Goal: Transaction & Acquisition: Subscribe to service/newsletter

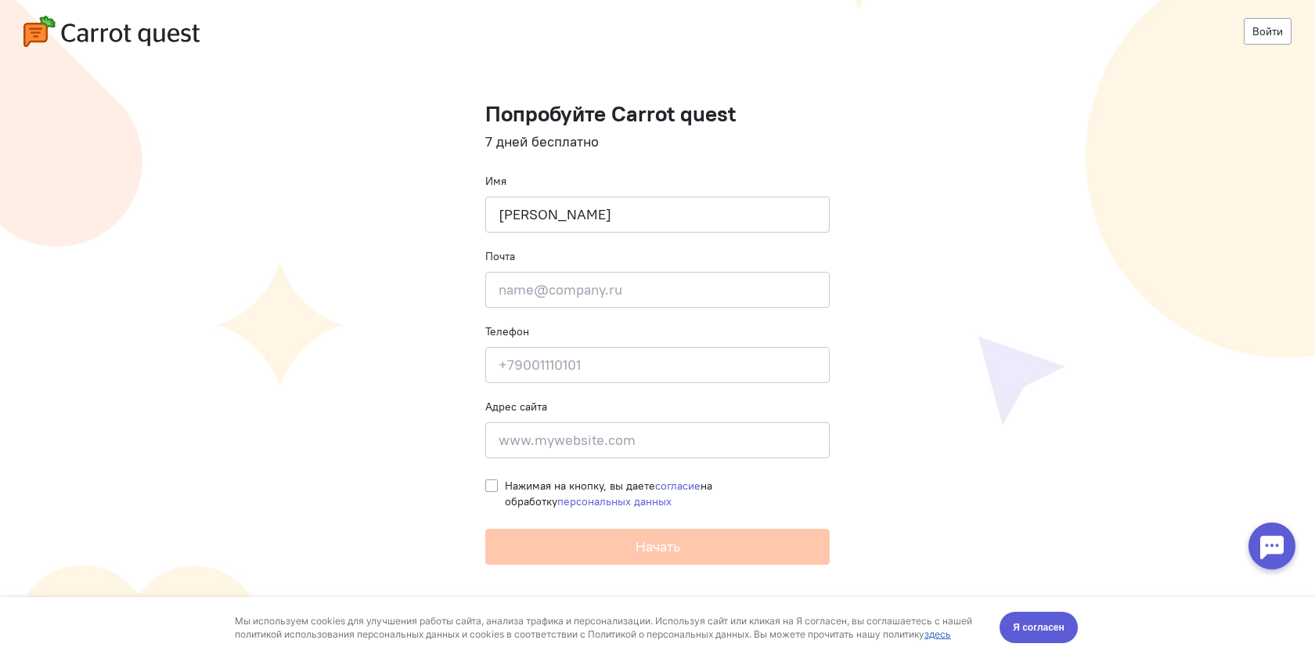
type input "[PERSON_NAME]"
type input "[EMAIL_ADDRESS][DOMAIN_NAME]"
type input "8"
type input "_"
type input "+79615227452"
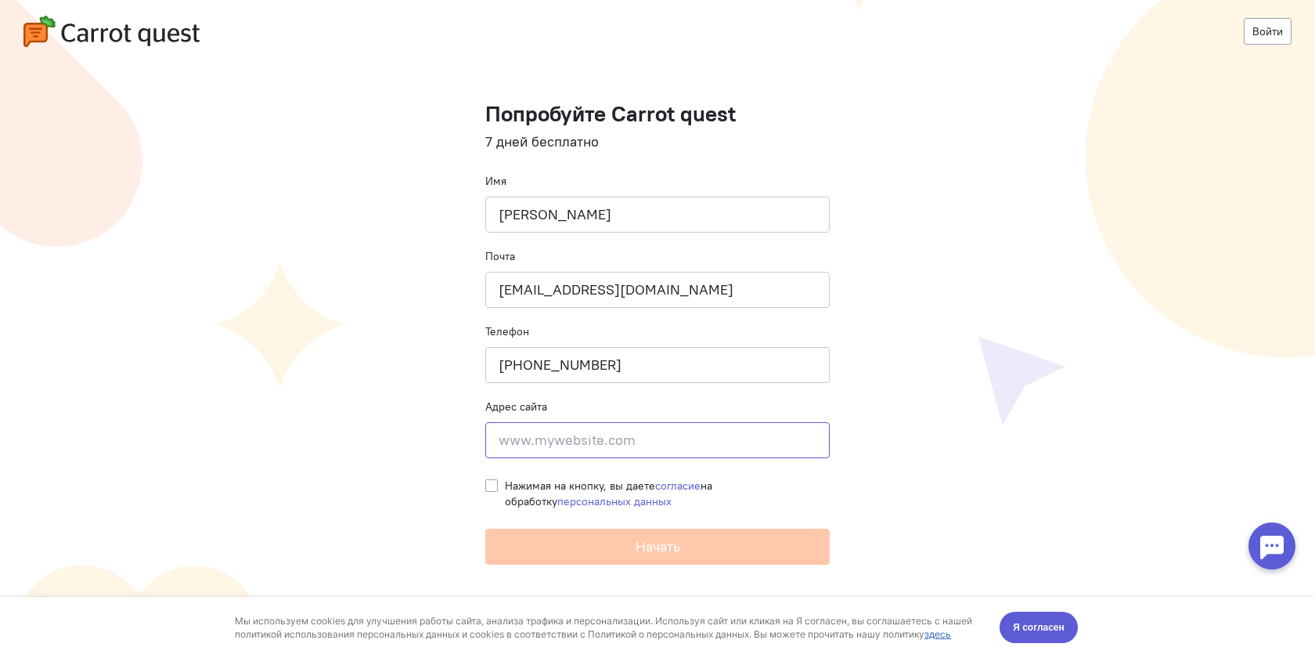
click at [596, 443] on input at bounding box center [657, 440] width 344 height 36
type input "ц"
type input "www.igk23.ru"
click at [505, 487] on label "Нажимая на кнопку, вы даете согласие на обработку персональных данных" at bounding box center [667, 493] width 325 height 31
click at [491, 487] on input "Нажимая на кнопку, вы даете согласие на обработку персональных данных" at bounding box center [491, 485] width 13 height 14
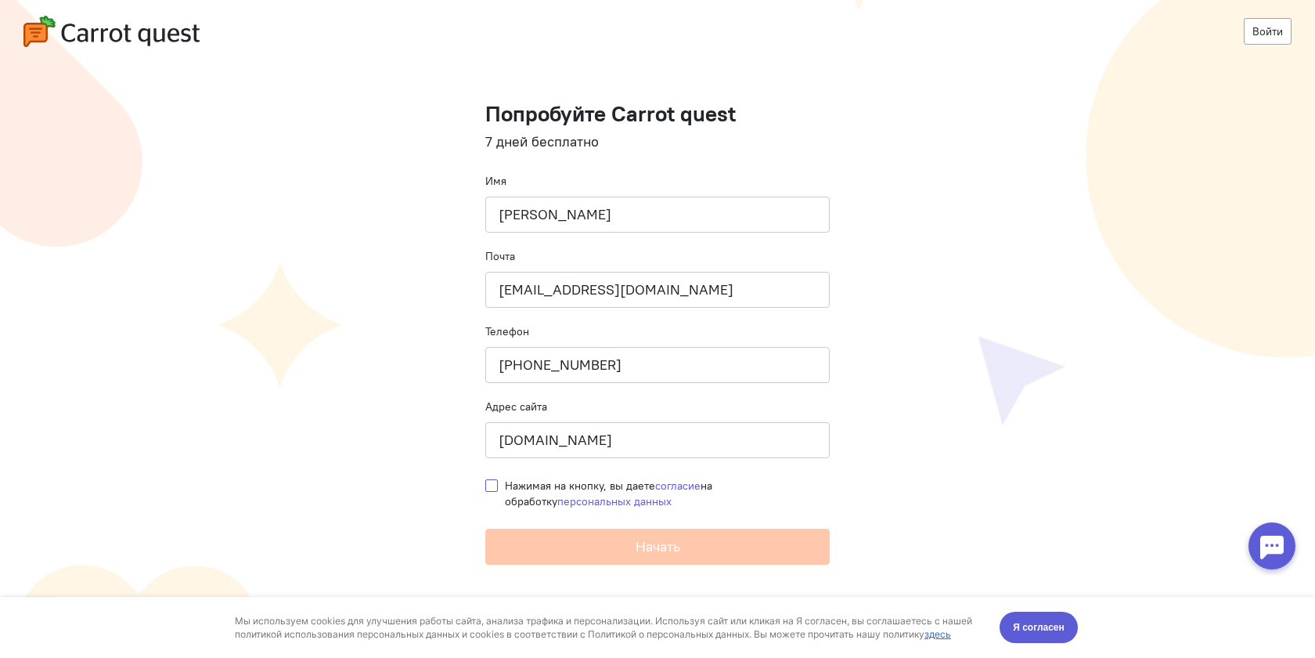
checkbox input "true"
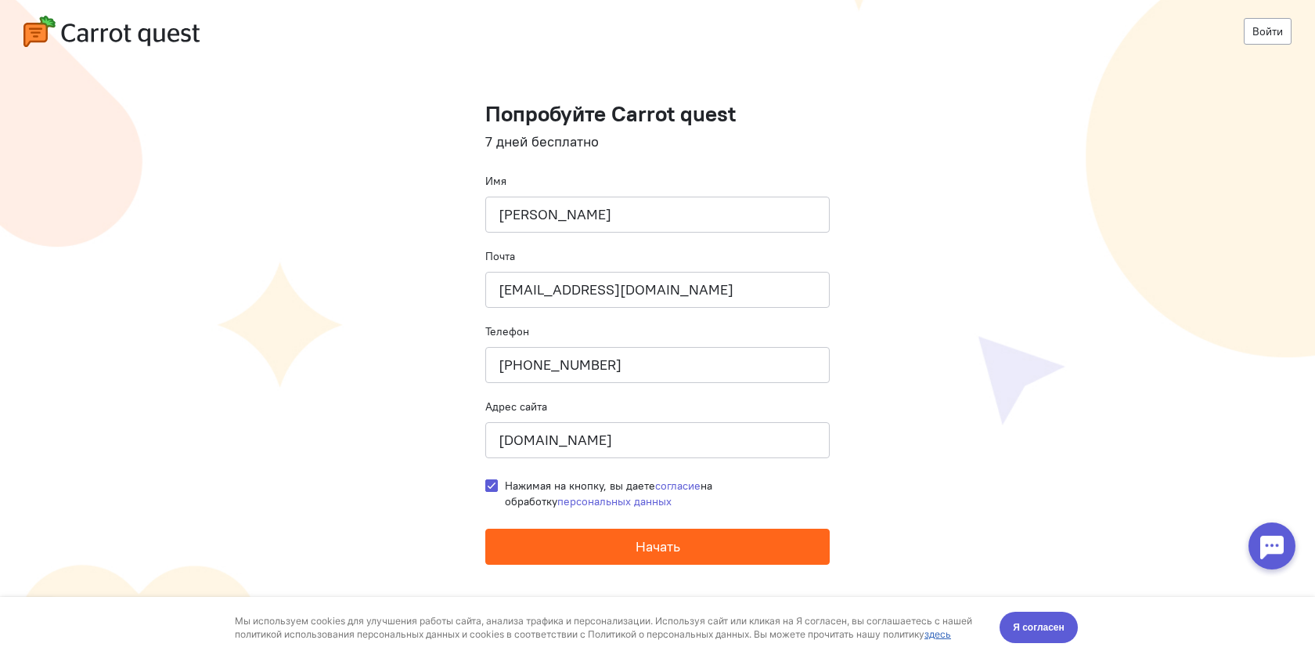
click at [638, 550] on span "Начать" at bounding box center [658, 546] width 45 height 18
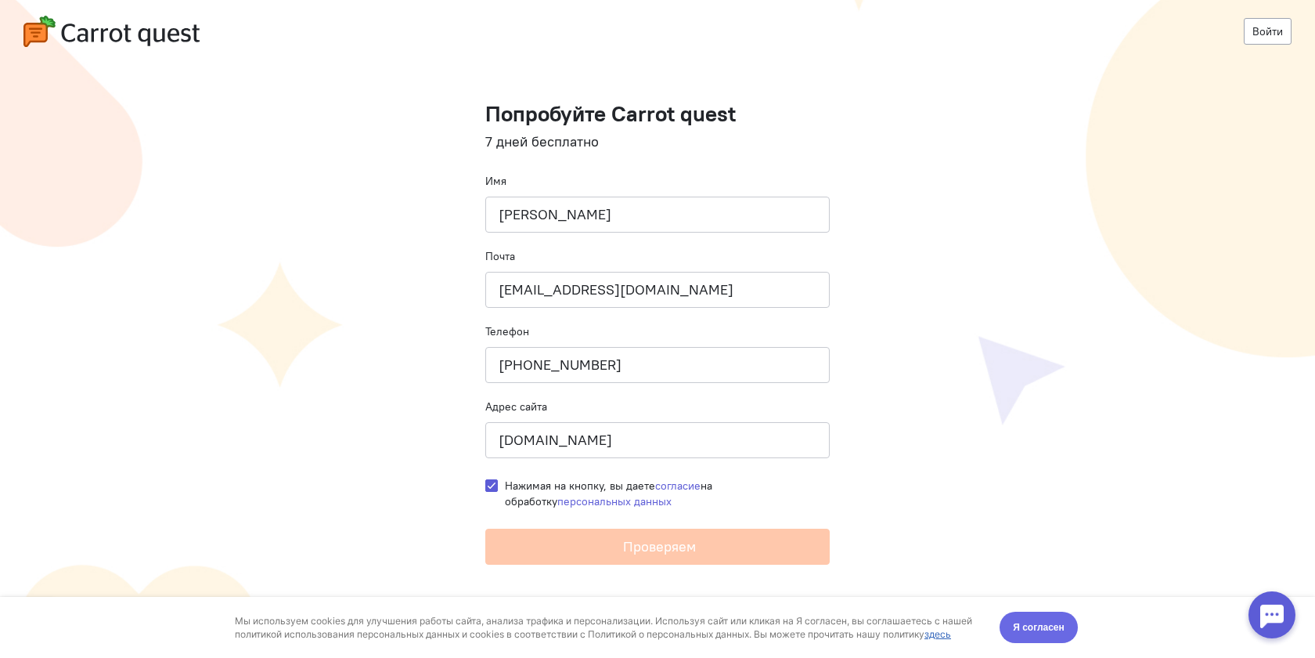
click at [1030, 623] on span "Я согласен" at bounding box center [1039, 627] width 52 height 16
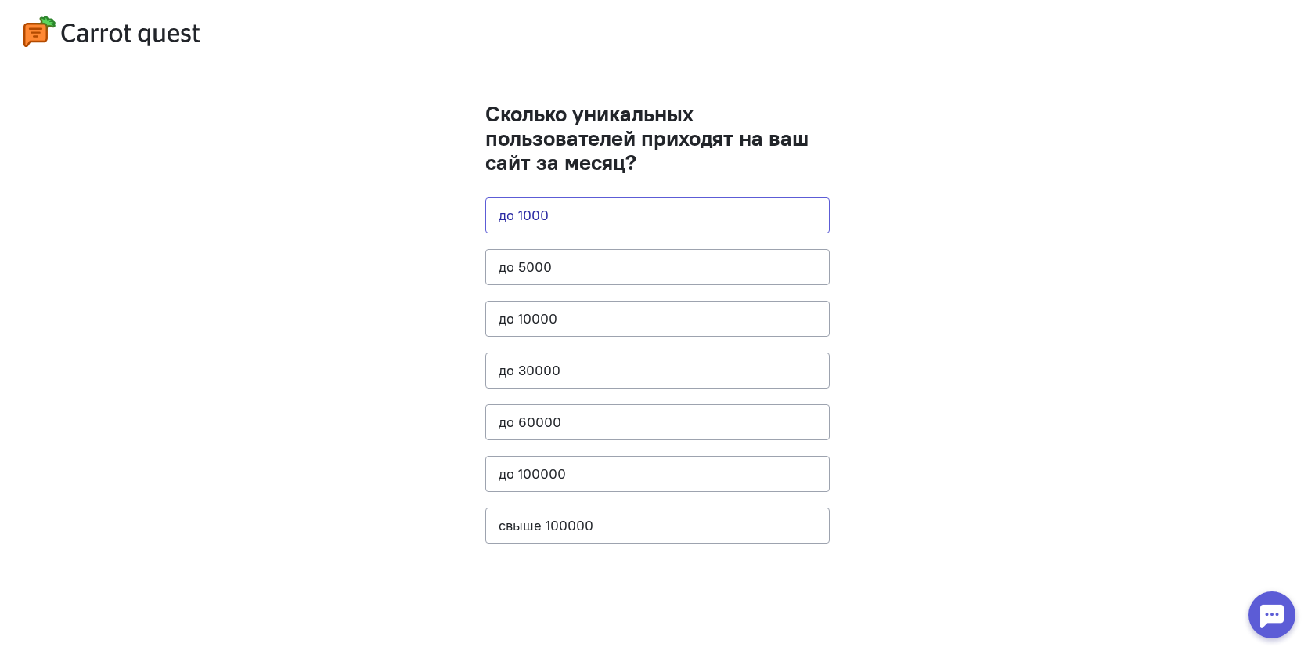
click at [770, 211] on button "до 1000" at bounding box center [657, 215] width 344 height 36
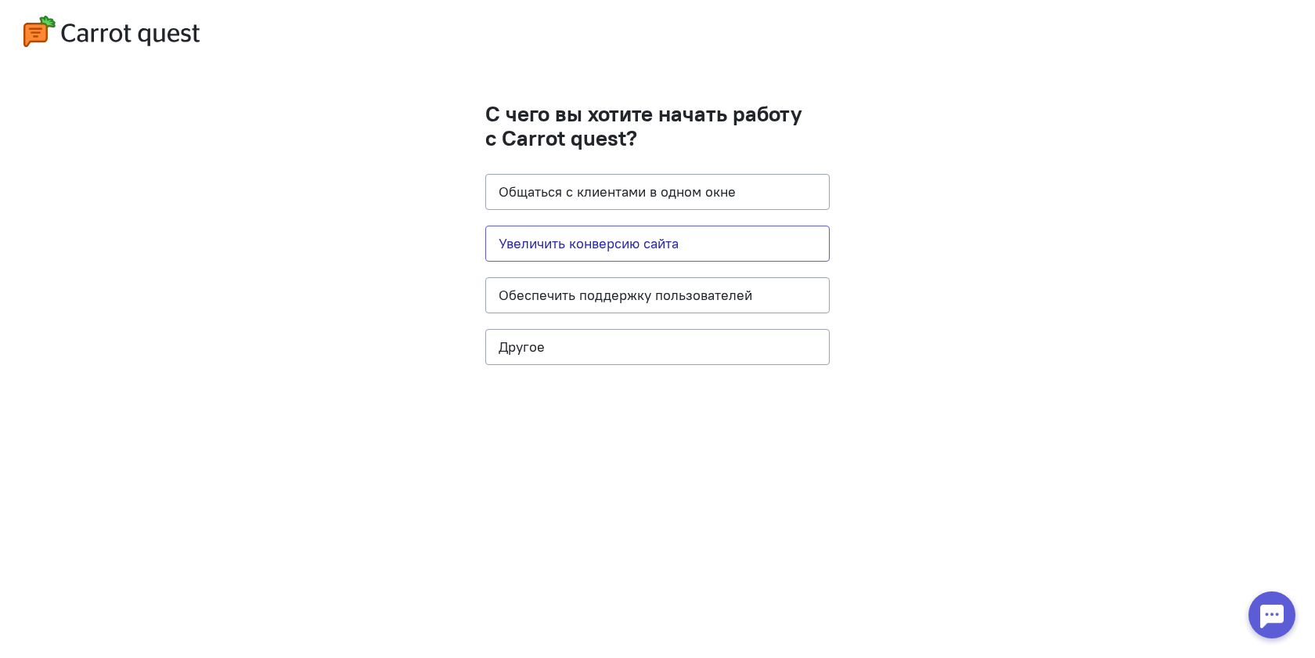
click at [700, 240] on button "Увеличить конверсию сайта" at bounding box center [657, 243] width 344 height 36
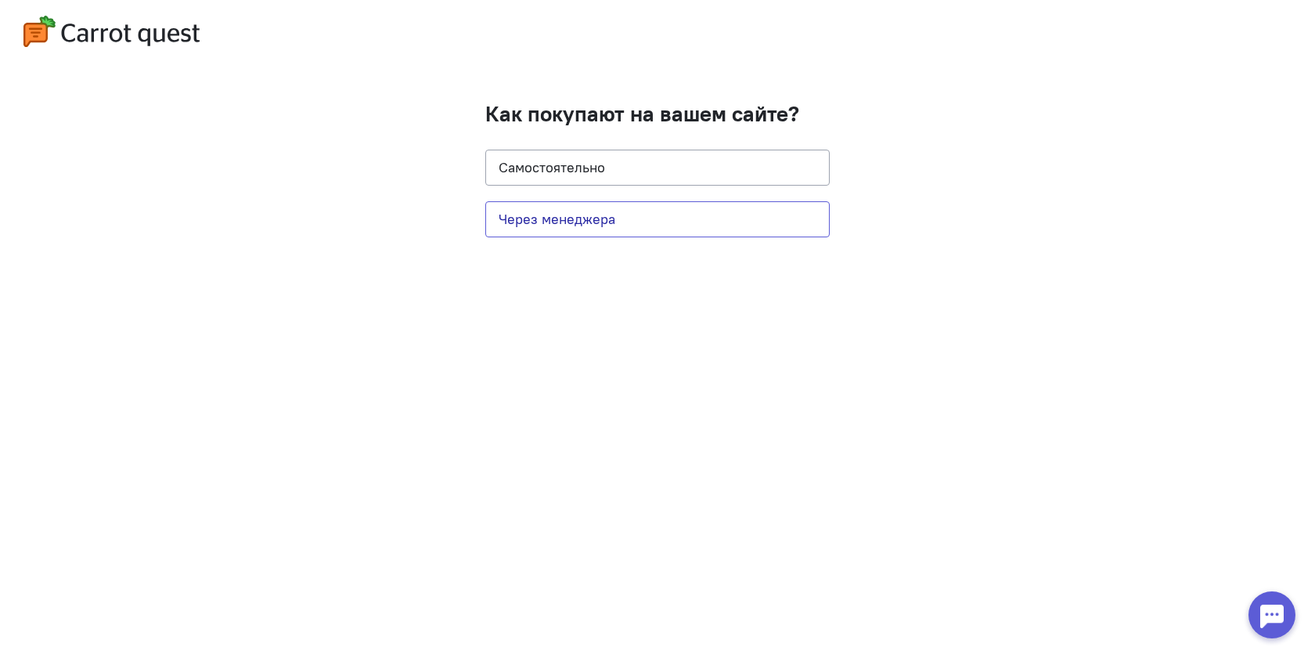
click at [630, 214] on button "Через менеджера" at bounding box center [657, 219] width 344 height 36
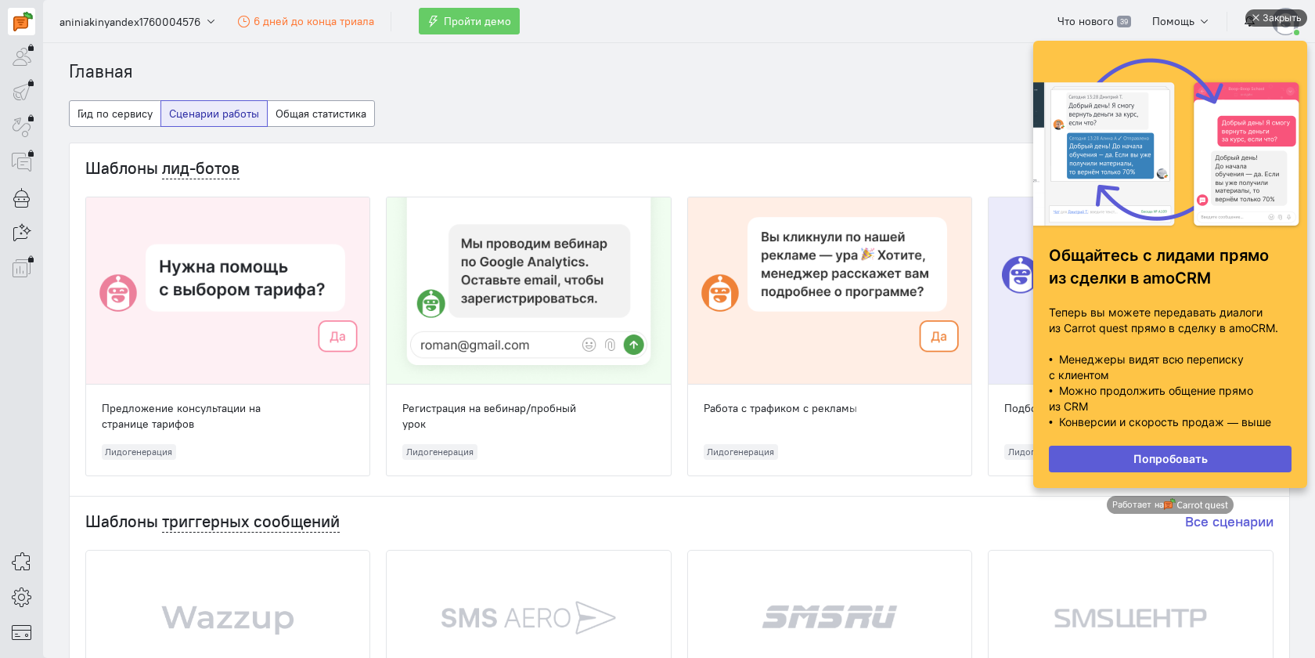
click at [1288, 18] on div "Закрыть" at bounding box center [1282, 17] width 39 height 17
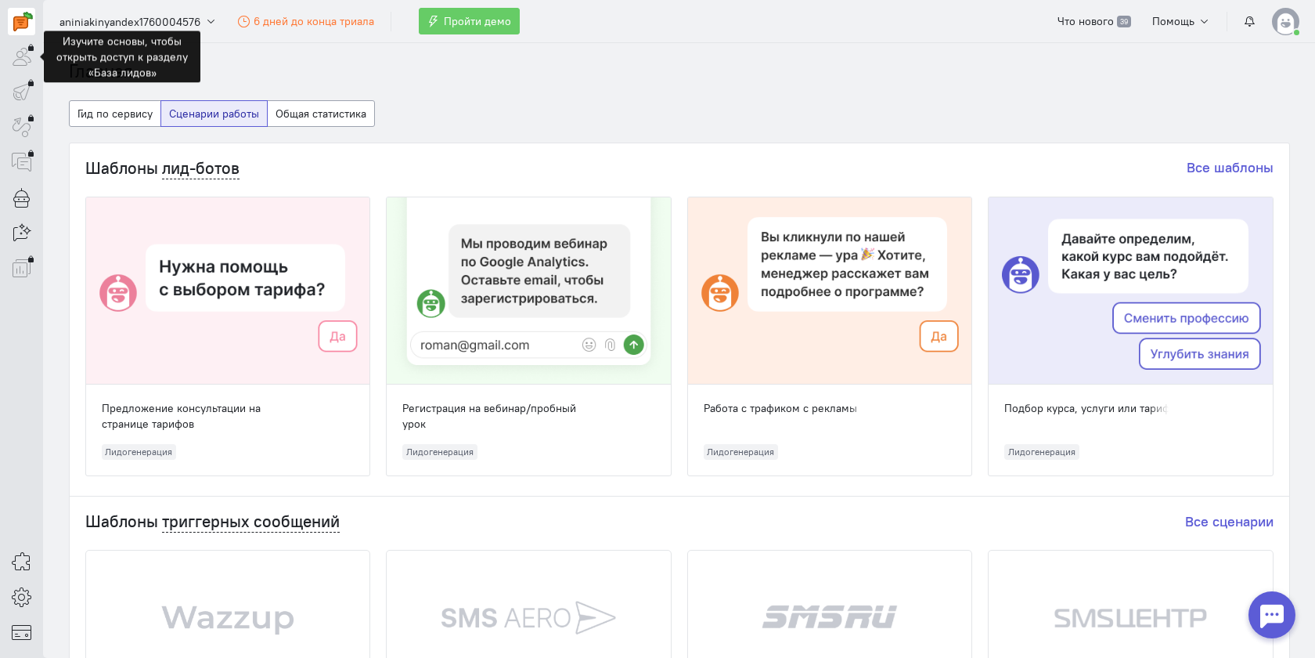
click at [18, 55] on div at bounding box center [21, 56] width 27 height 27
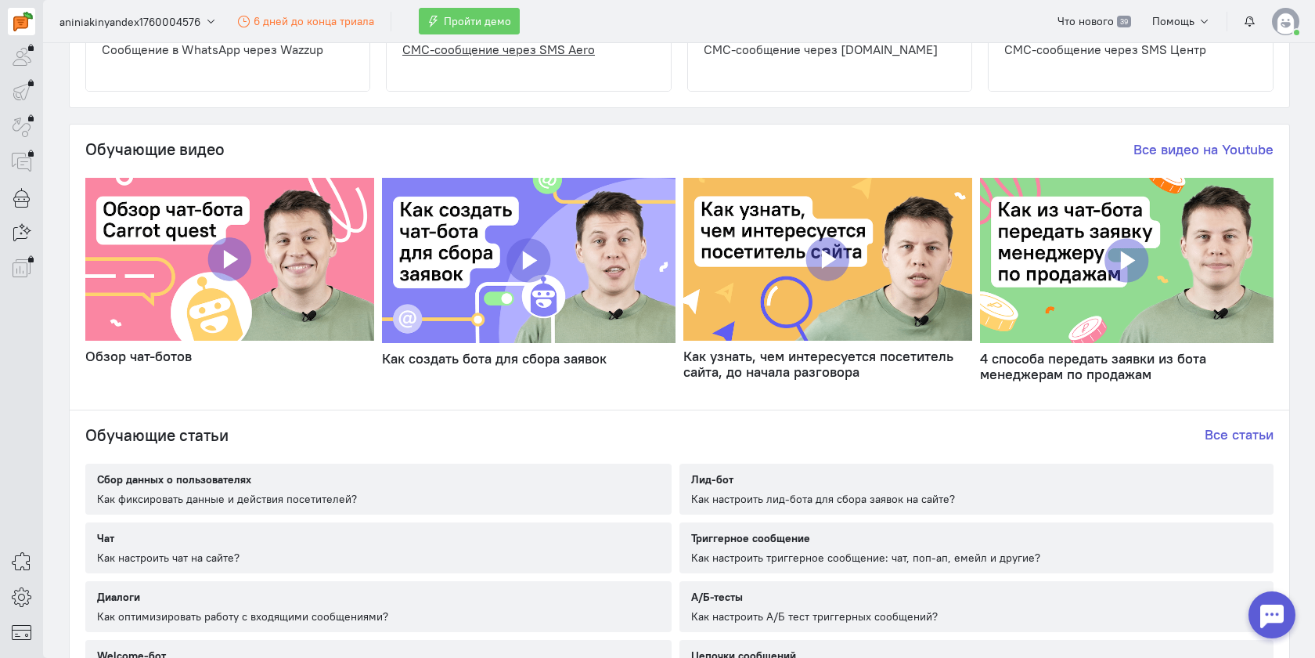
scroll to position [715, 0]
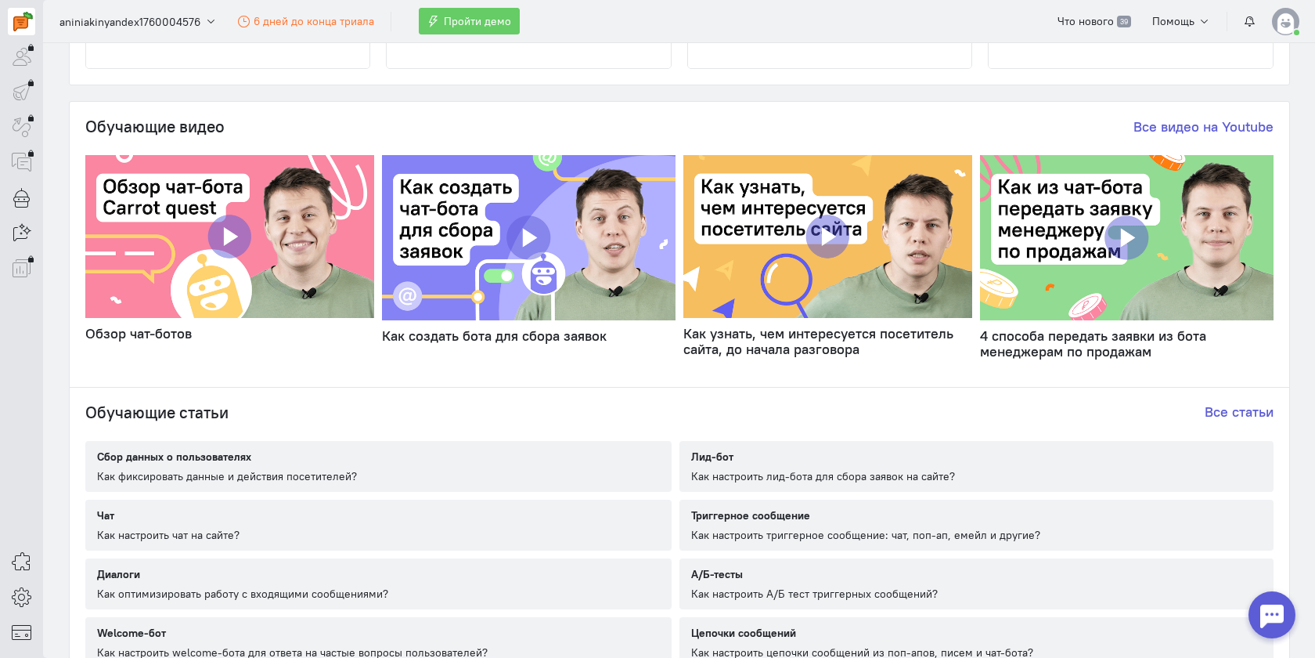
click at [232, 240] on img at bounding box center [230, 236] width 290 height 163
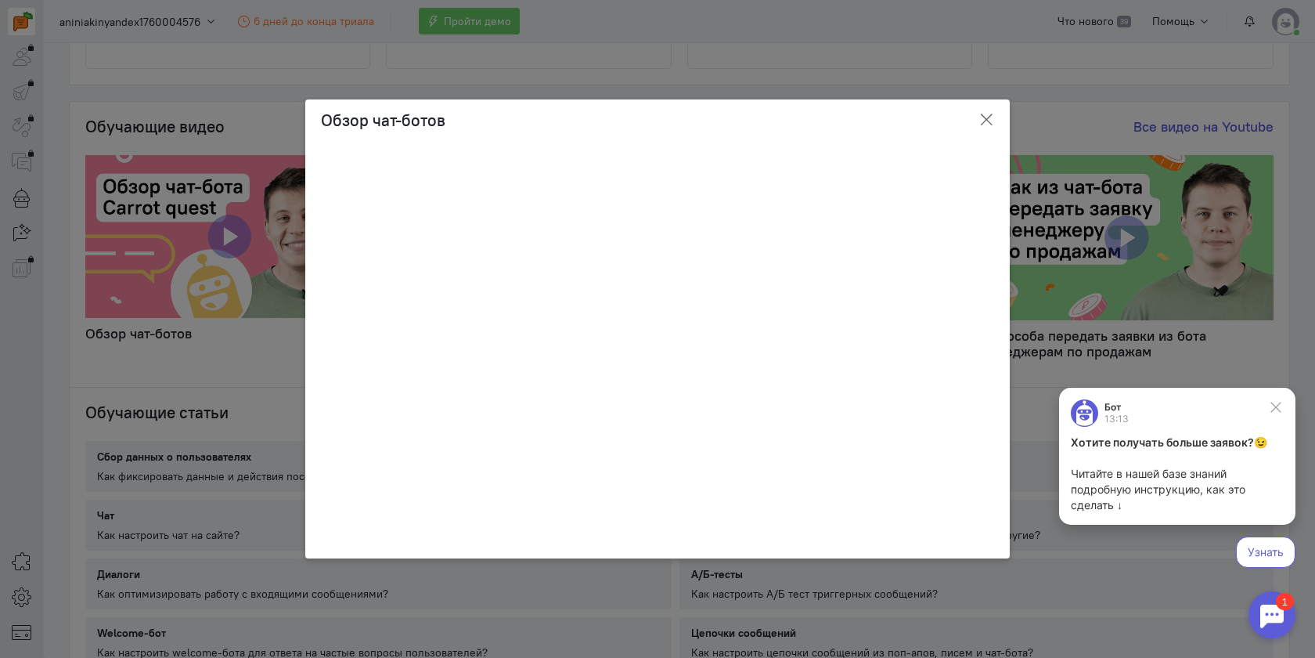
scroll to position [0, 0]
click at [989, 112] on icon "button" at bounding box center [987, 120] width 16 height 16
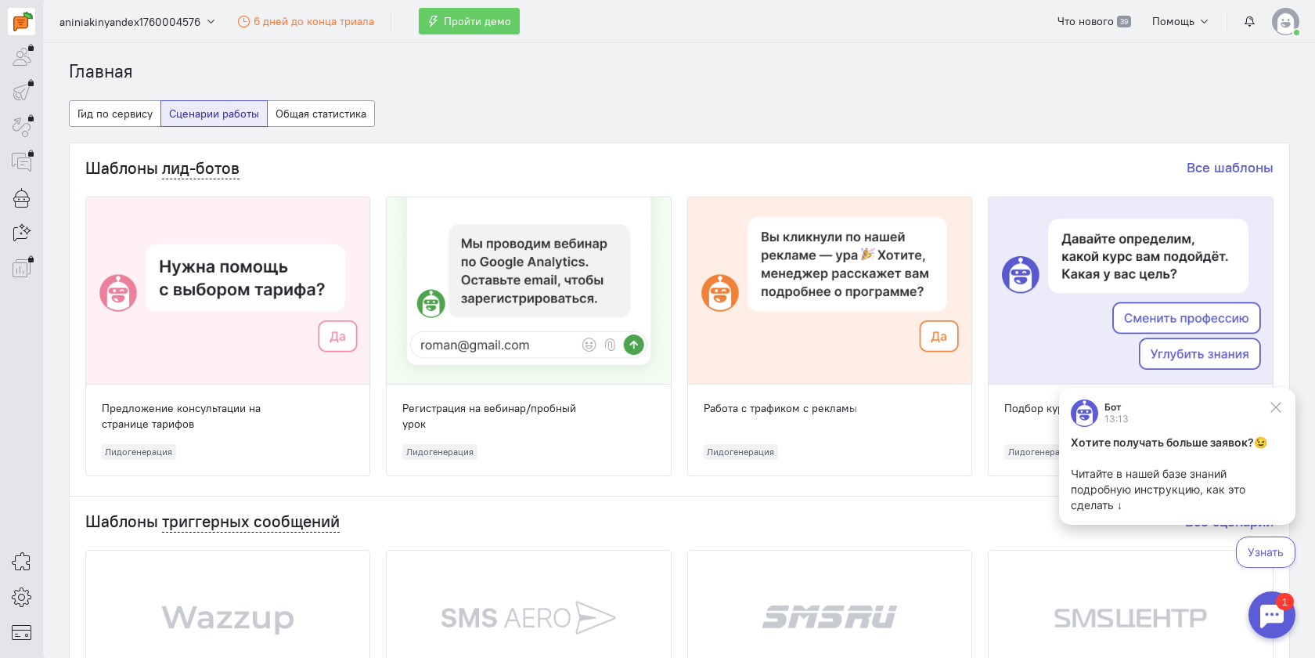
scroll to position [9, 0]
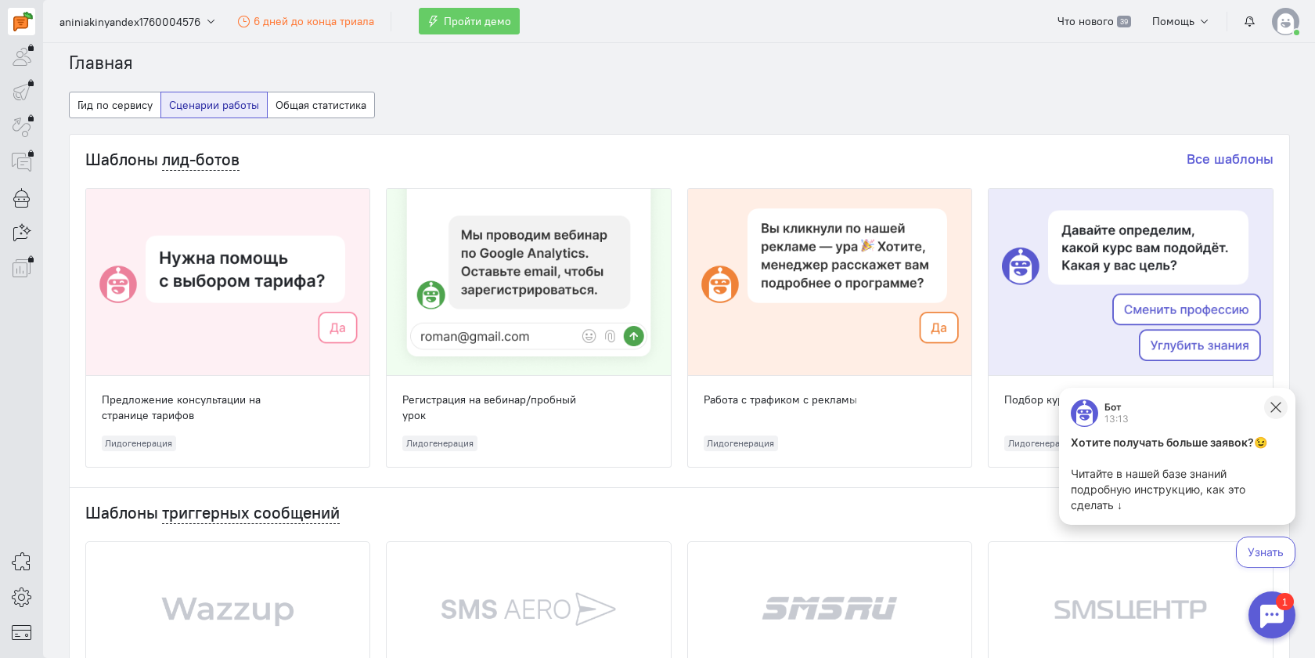
click at [1274, 407] on icon at bounding box center [1276, 407] width 14 height 14
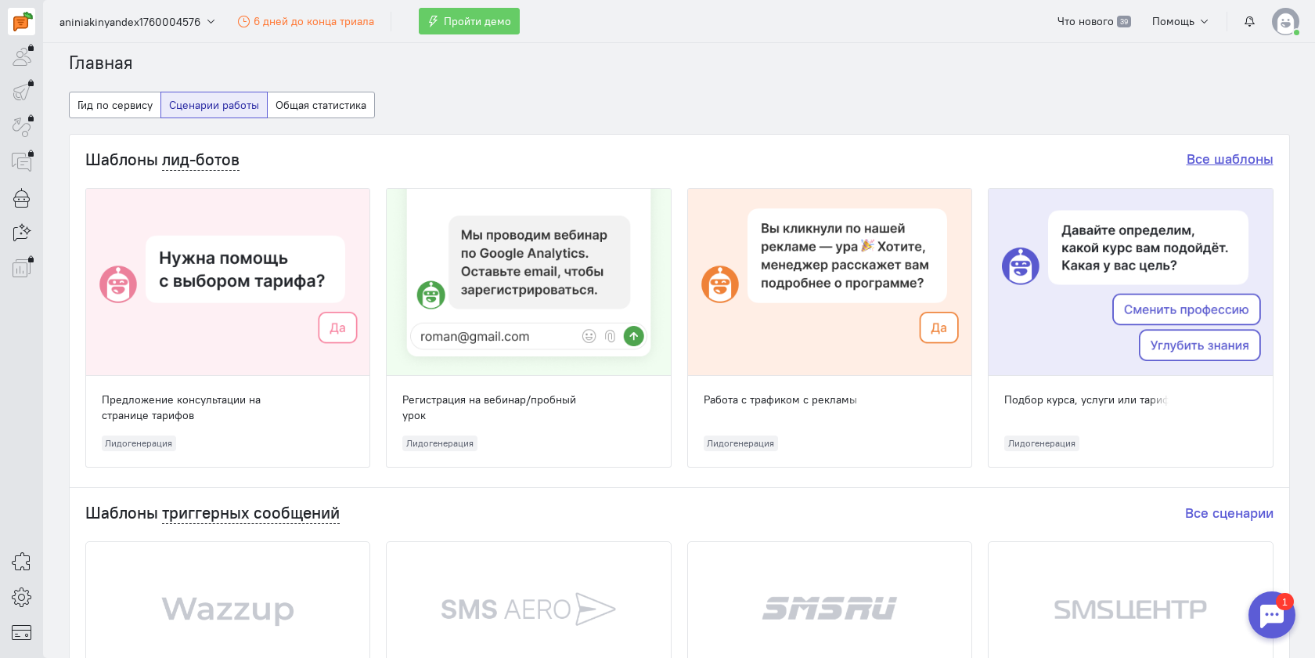
click at [1237, 152] on link "Все шаблоны" at bounding box center [1230, 159] width 87 height 18
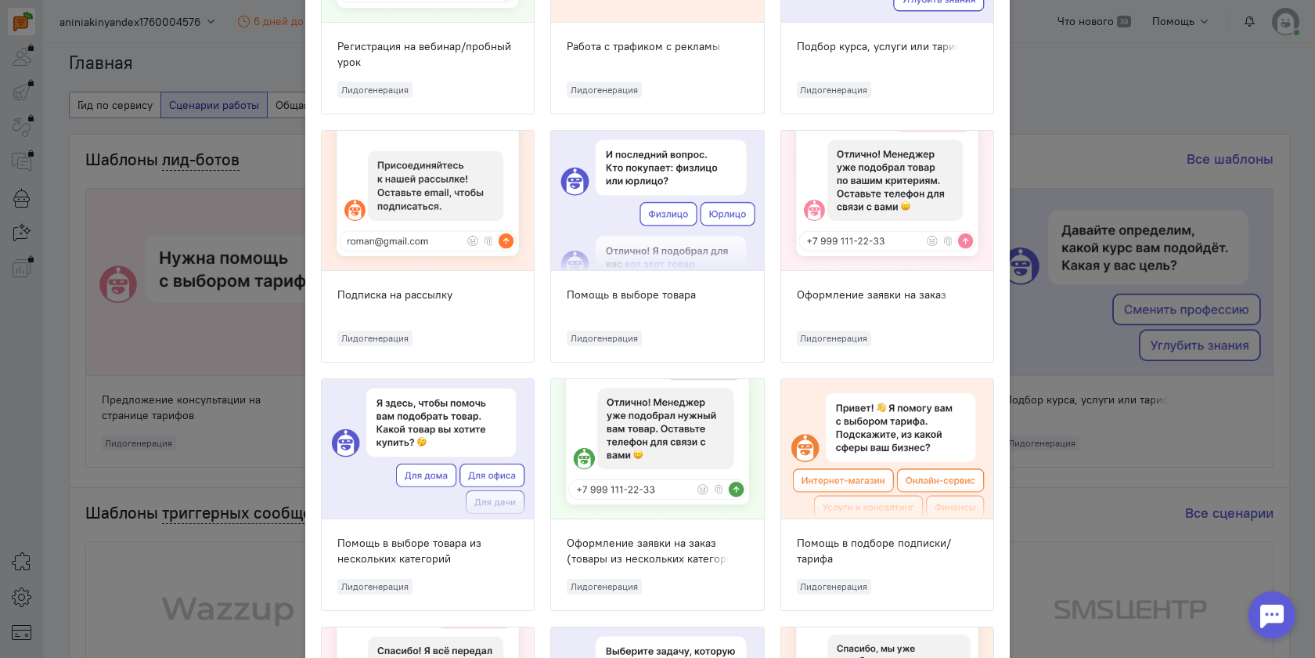
scroll to position [418, 0]
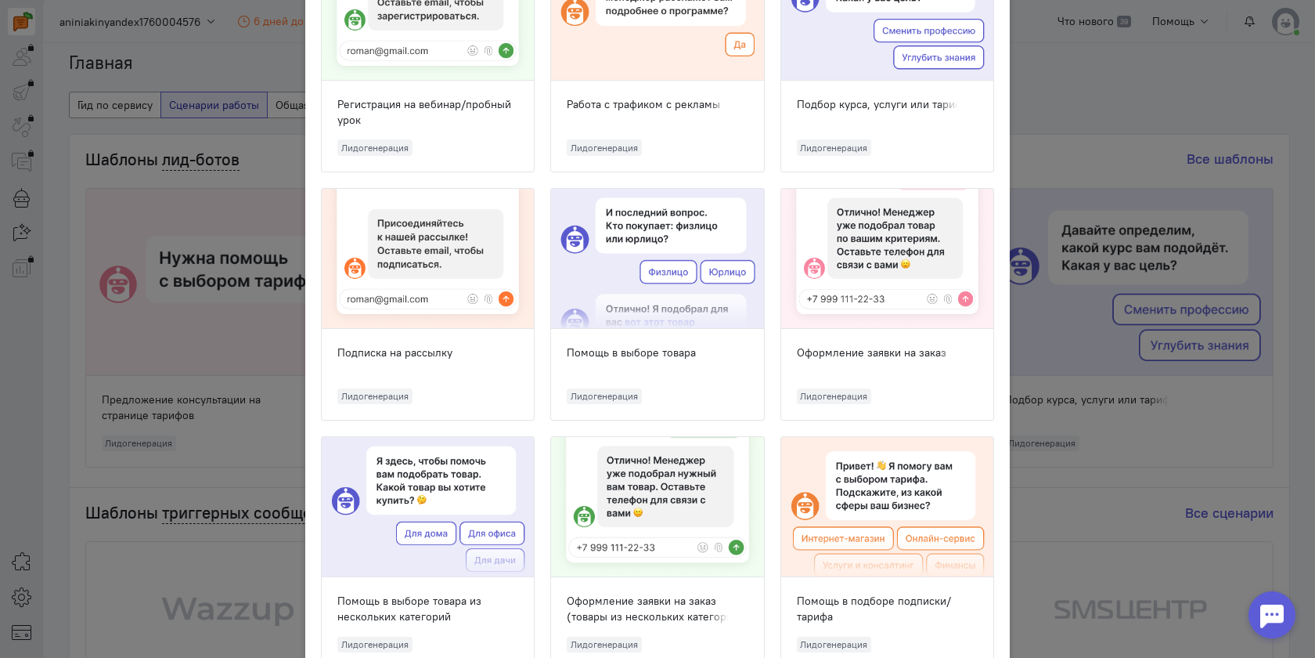
click at [1069, 102] on ngb-modal-window "Шаблоны чат-ботов Выберите шаблон, с которого вы хотите начать создание бота и …" at bounding box center [657, 329] width 1315 height 658
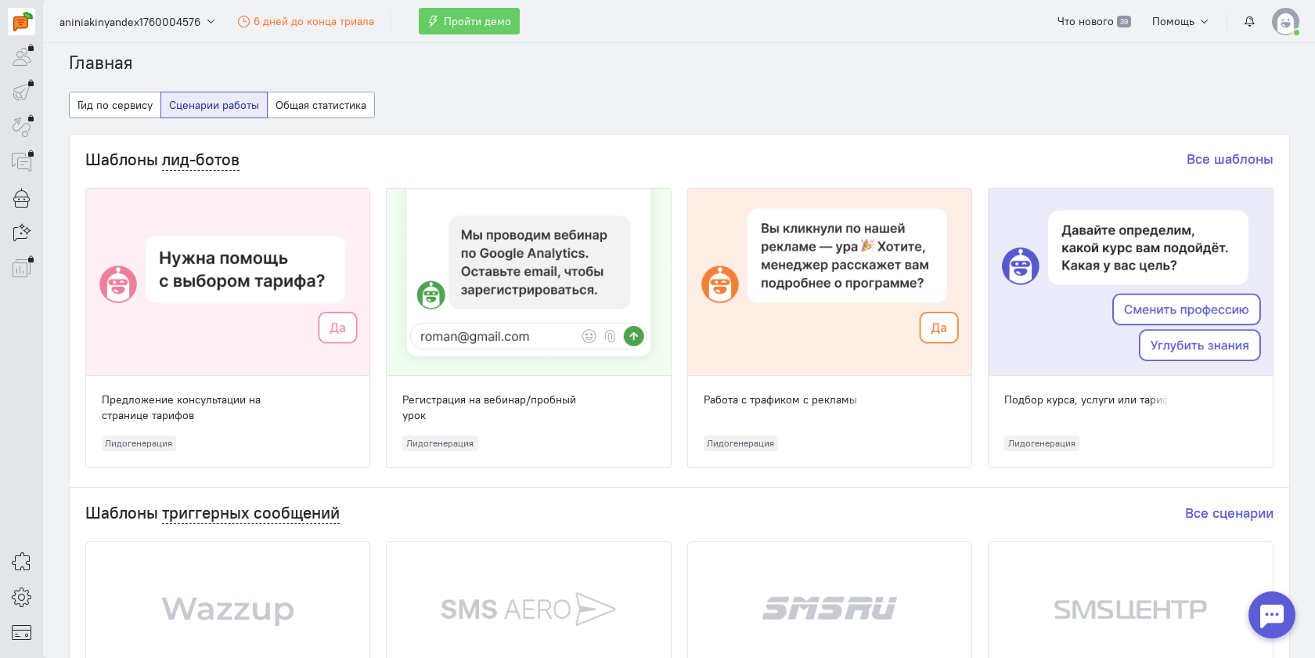
click at [1289, 22] on img at bounding box center [1285, 21] width 27 height 27
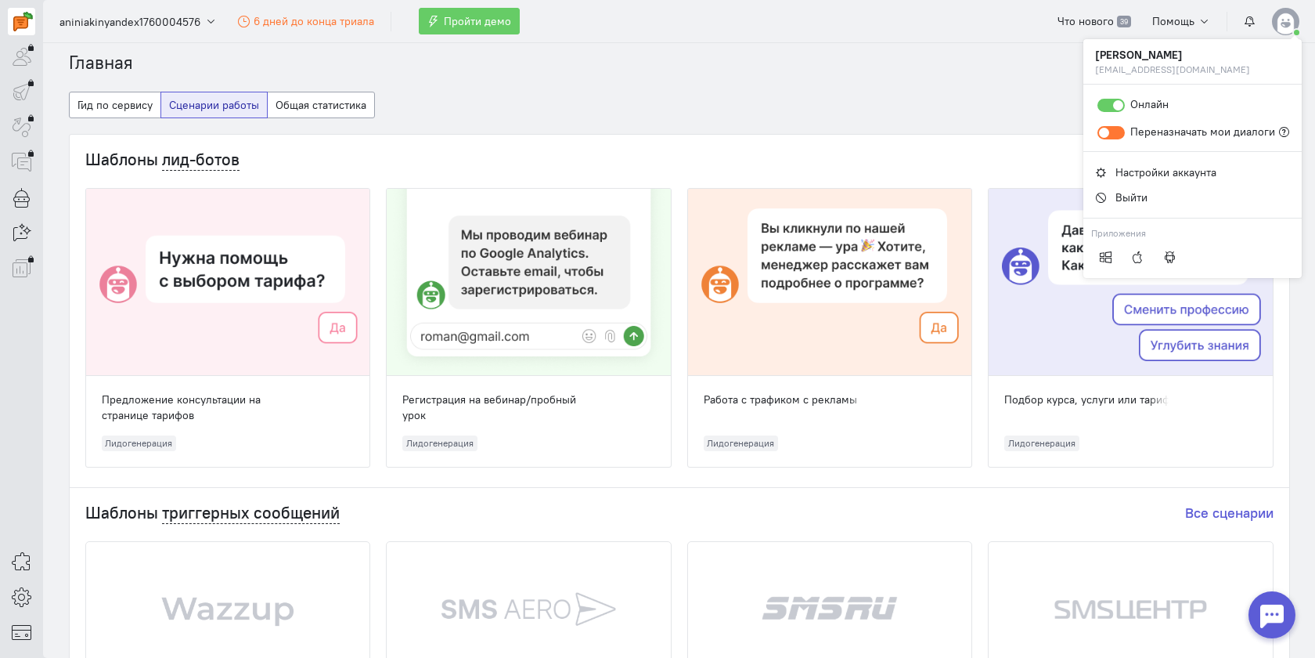
click at [1289, 22] on img at bounding box center [1285, 21] width 27 height 27
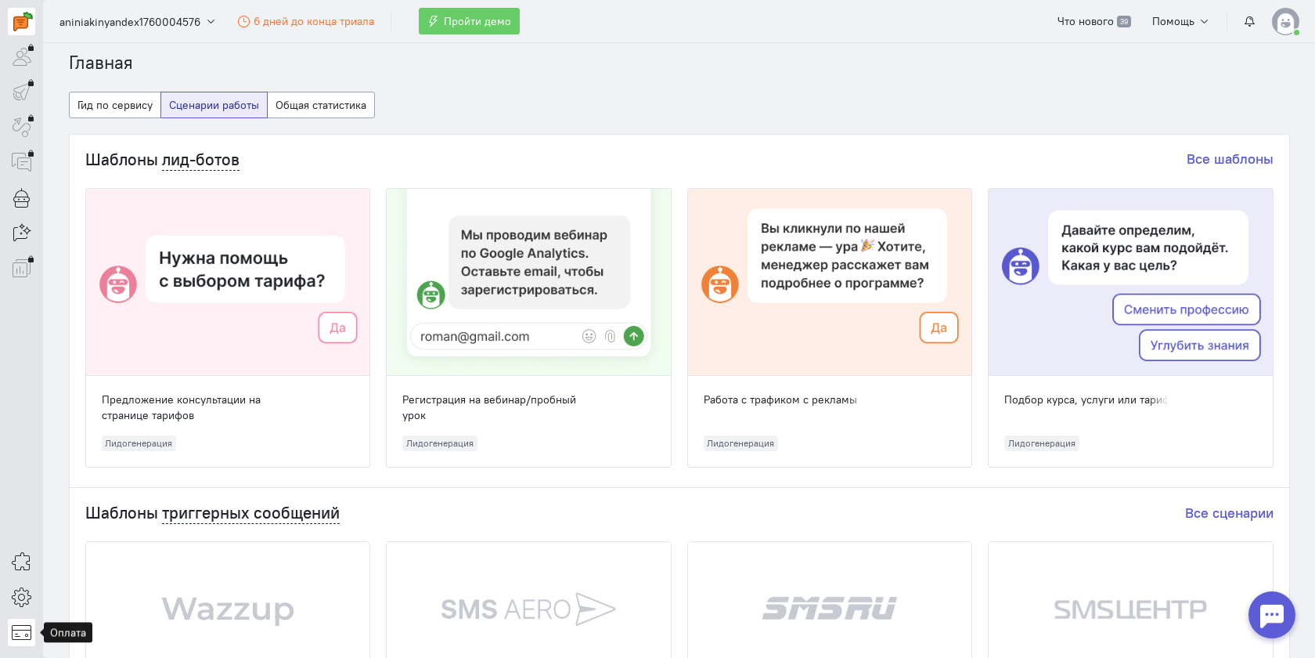
click at [18, 636] on icon at bounding box center [22, 631] width 20 height 19
